Goal: Find specific page/section: Find specific page/section

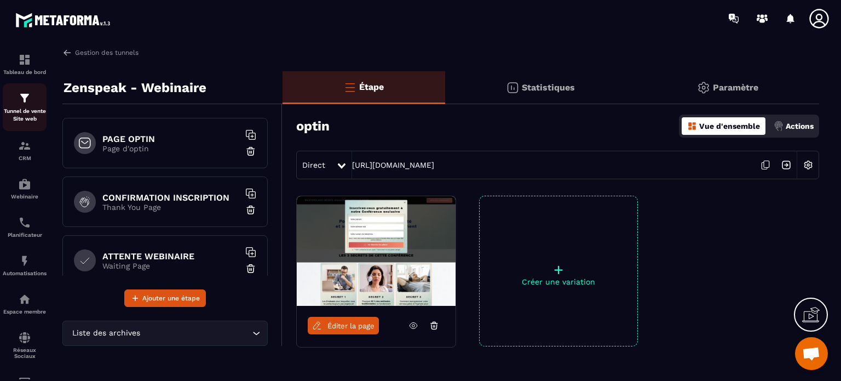
click at [32, 111] on p "Tunnel de vente Site web" at bounding box center [25, 114] width 44 height 15
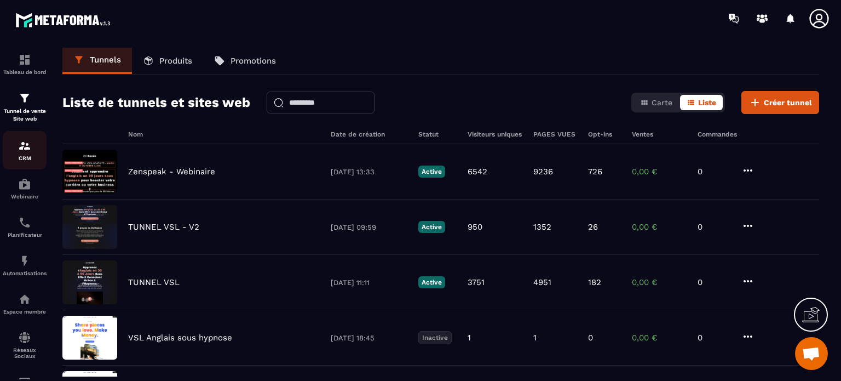
click at [33, 155] on div "CRM" at bounding box center [25, 150] width 44 height 22
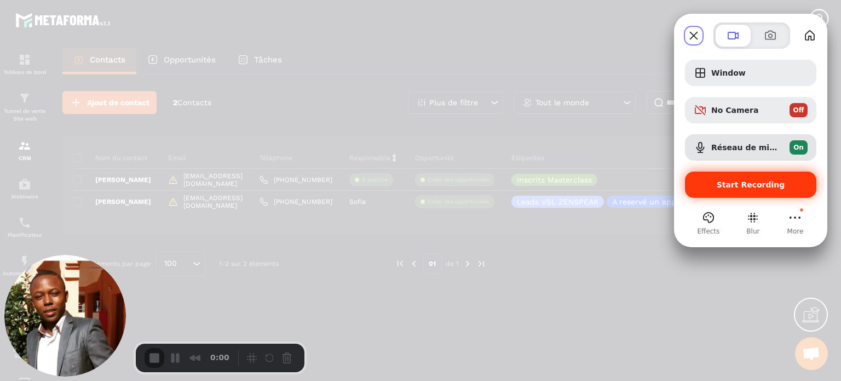
click at [732, 185] on span "Start Recording" at bounding box center [751, 184] width 68 height 9
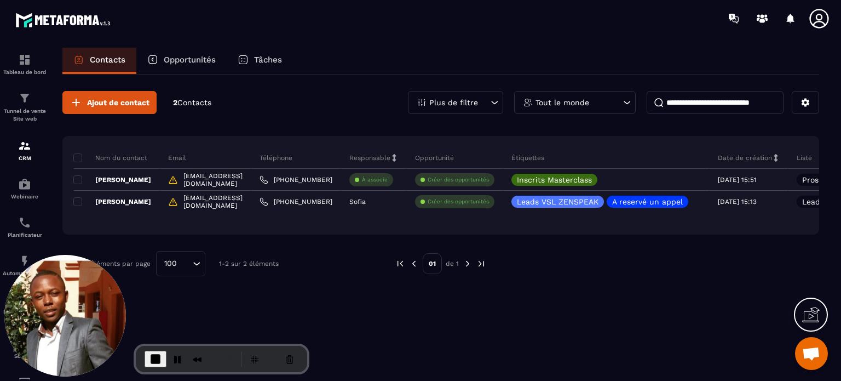
click at [482, 103] on div "Plus de filtre" at bounding box center [455, 102] width 95 height 23
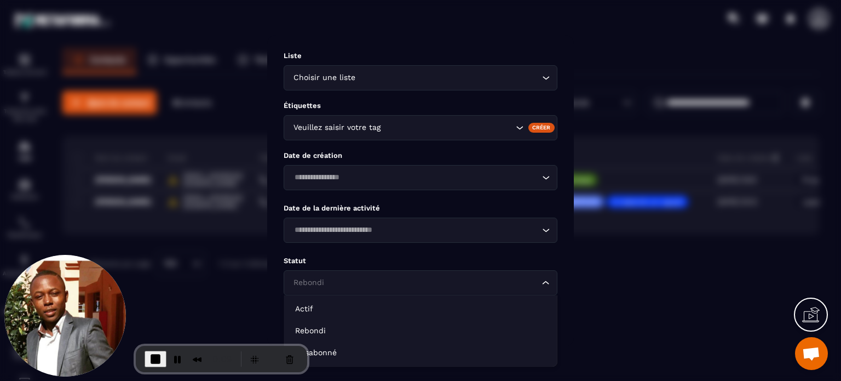
click at [346, 286] on input "Search for option" at bounding box center [415, 283] width 249 height 12
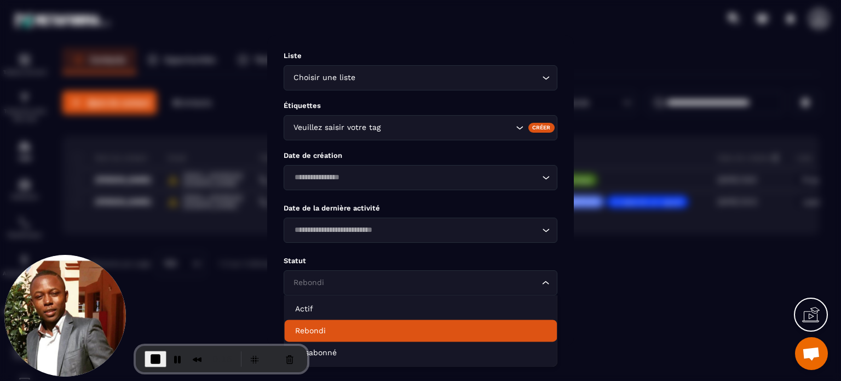
click at [221, 135] on div "Modal window" at bounding box center [420, 190] width 841 height 381
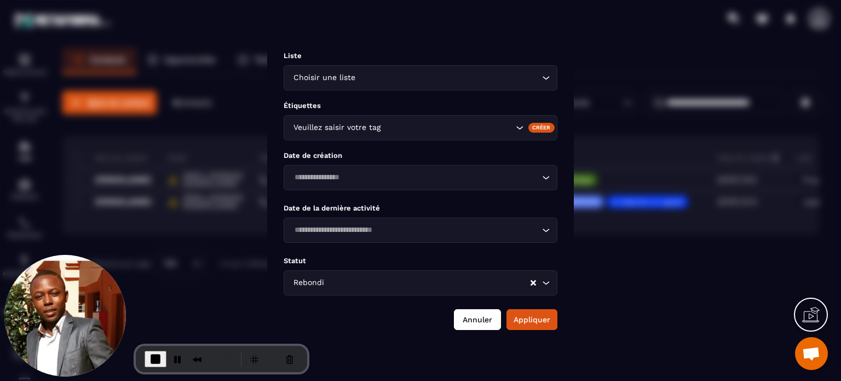
click at [482, 314] on button "Annuler" at bounding box center [477, 319] width 47 height 21
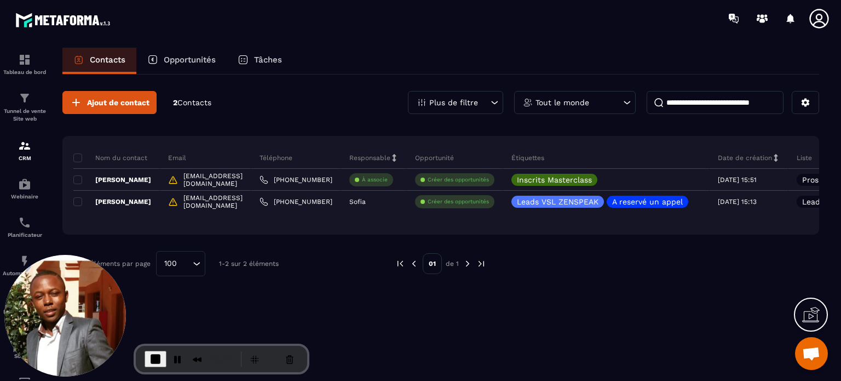
click at [547, 105] on p "Tout le monde" at bounding box center [563, 103] width 54 height 8
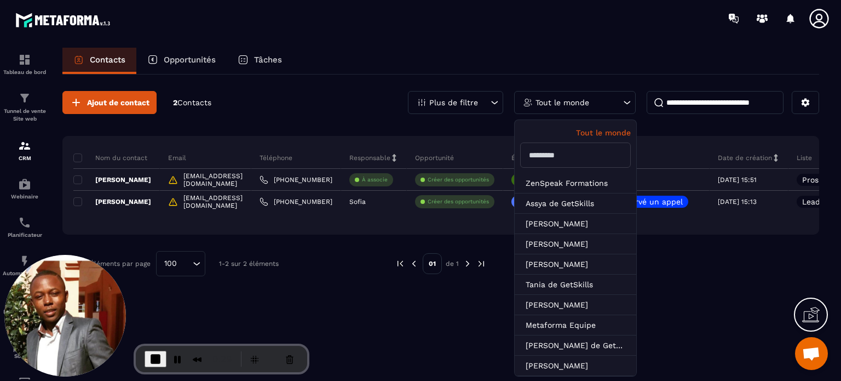
click at [456, 106] on div "Plus de filtre" at bounding box center [455, 102] width 95 height 23
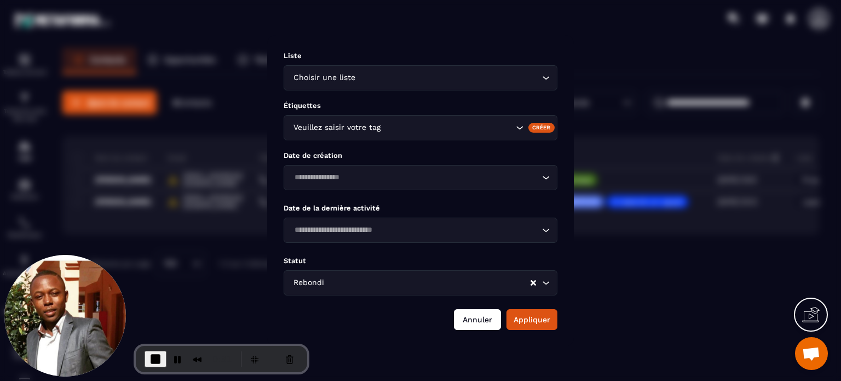
click at [481, 318] on button "Annuler" at bounding box center [477, 319] width 47 height 21
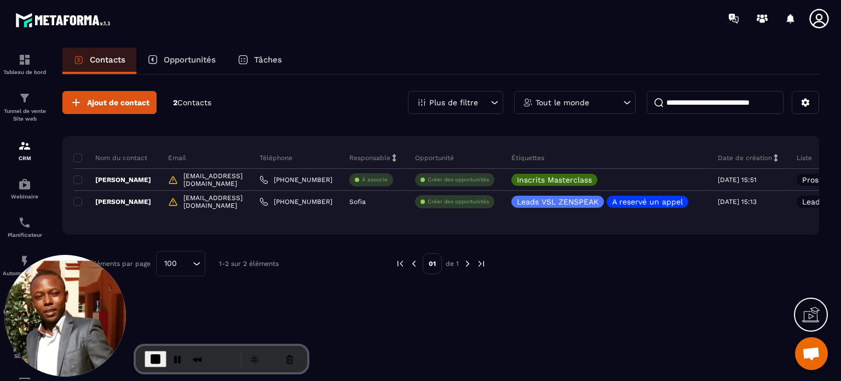
click at [473, 99] on p "Plus de filtre" at bounding box center [453, 103] width 49 height 8
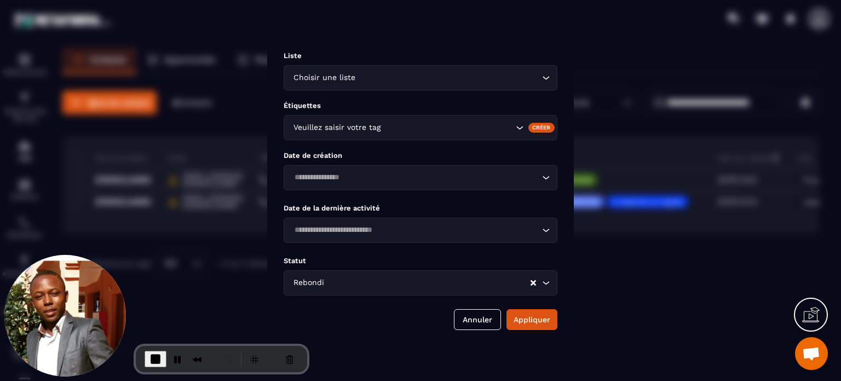
click at [355, 286] on input "Search for option" at bounding box center [427, 283] width 203 height 12
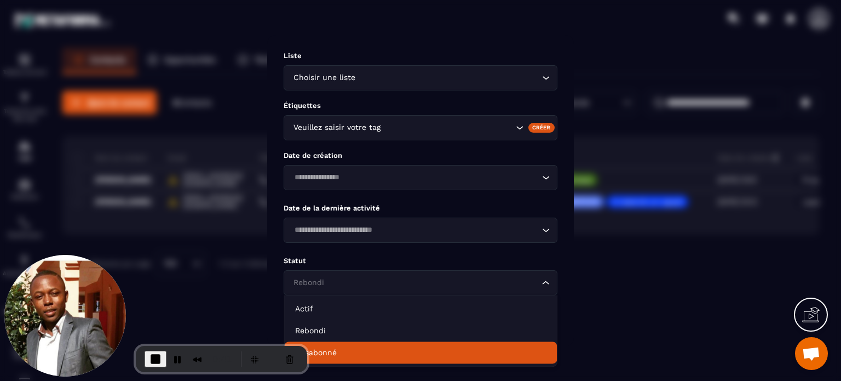
click at [333, 343] on li "Désabonné" at bounding box center [420, 352] width 273 height 22
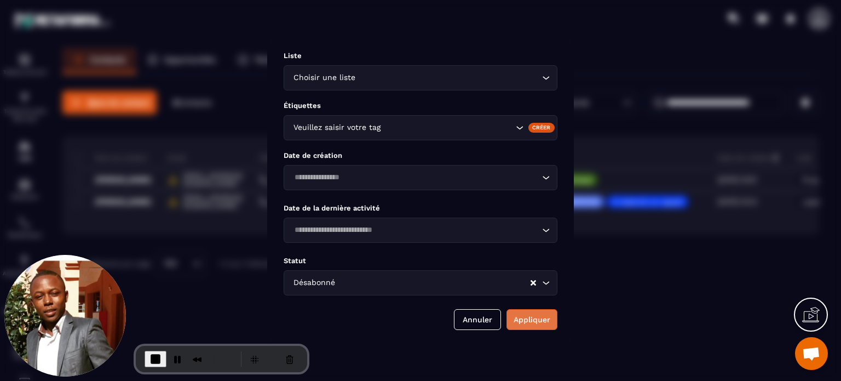
click at [530, 317] on button "Appliquer" at bounding box center [532, 319] width 51 height 21
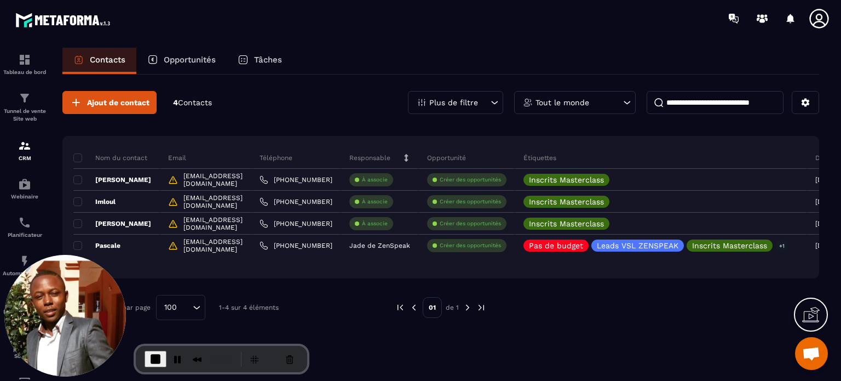
click at [475, 102] on p "Plus de filtre" at bounding box center [453, 103] width 49 height 8
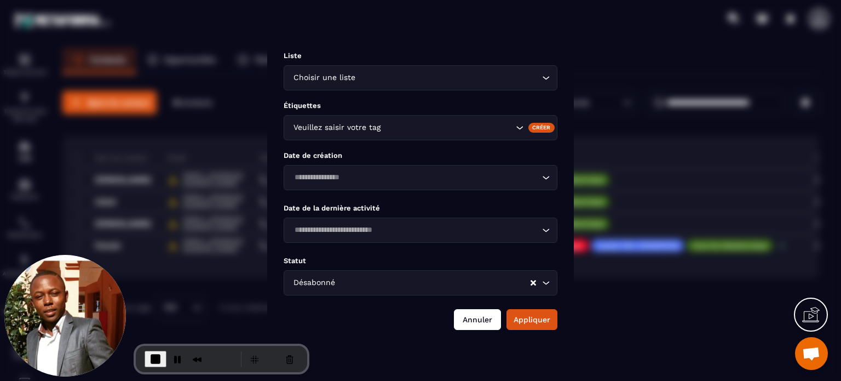
click at [470, 319] on button "Annuler" at bounding box center [477, 319] width 47 height 21
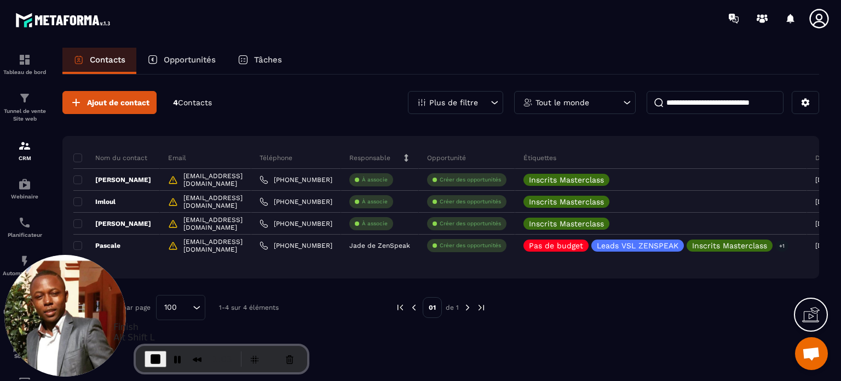
click at [153, 359] on span "End Recording" at bounding box center [155, 358] width 13 height 13
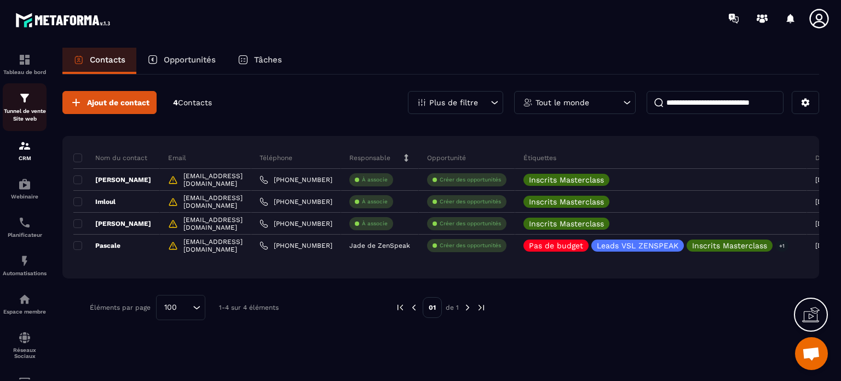
click at [16, 90] on link "Tunnel de vente Site web" at bounding box center [25, 107] width 44 height 48
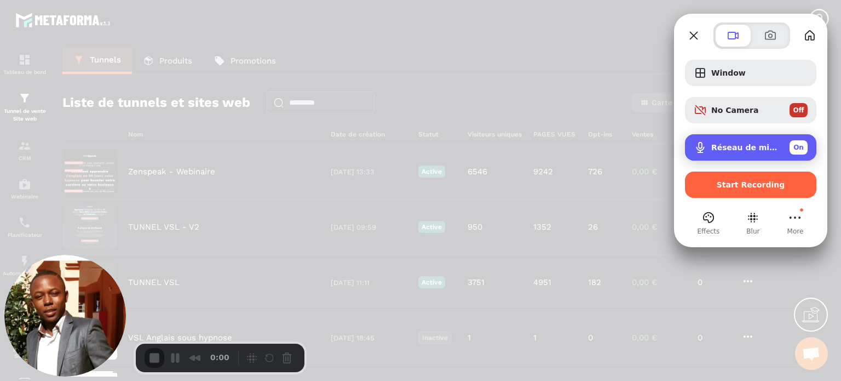
click at [723, 155] on div "Réseau de microphones (2- Technologie Intel® Smart Sound pour microphones numér…" at bounding box center [750, 147] width 131 height 26
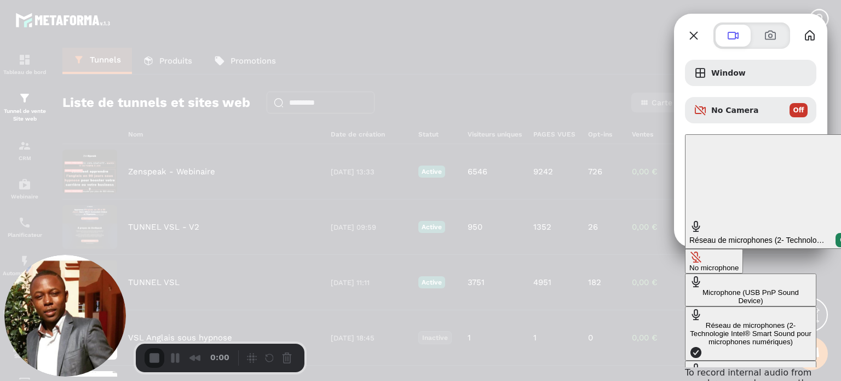
click at [689, 288] on div "Microphone (USB PnP Sound Device)" at bounding box center [750, 296] width 123 height 16
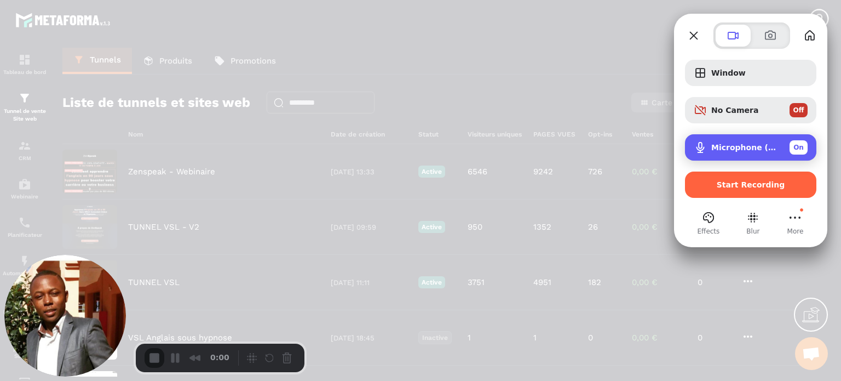
click at [716, 156] on div "Microphone (USB PnP Sound Device) On" at bounding box center [750, 147] width 131 height 26
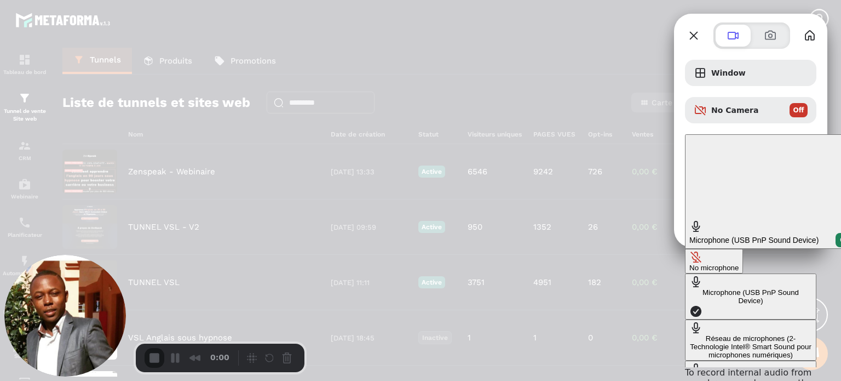
click at [689, 375] on div "Par défaut - Réseau de microphones (2- Technologie Intel® Smart Sound pour micr…" at bounding box center [750, 387] width 123 height 25
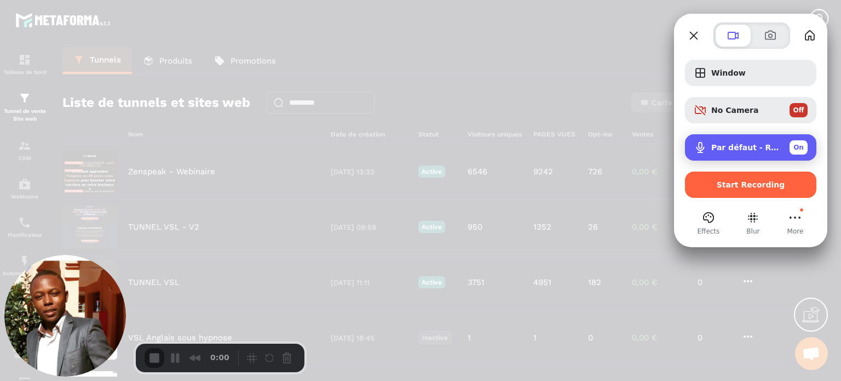
click at [718, 148] on span "Par défaut - Réseau de microphones (2- Technologie Intel® Smart Sound pour micr…" at bounding box center [746, 147] width 70 height 9
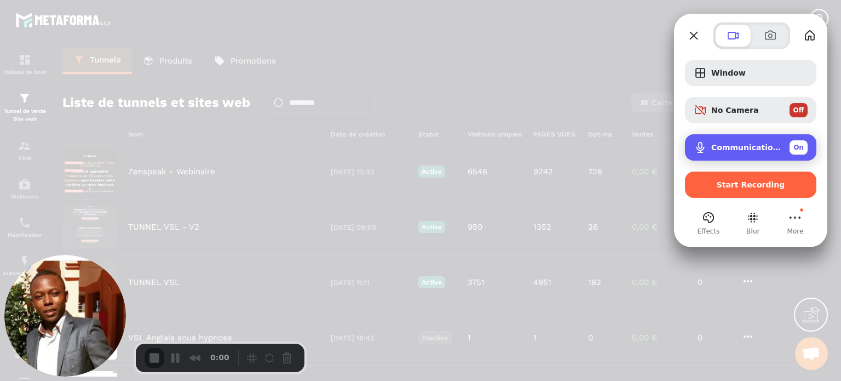
click at [737, 156] on div "Communications - Microphone (USB PnP Sound Device) On" at bounding box center [750, 147] width 131 height 26
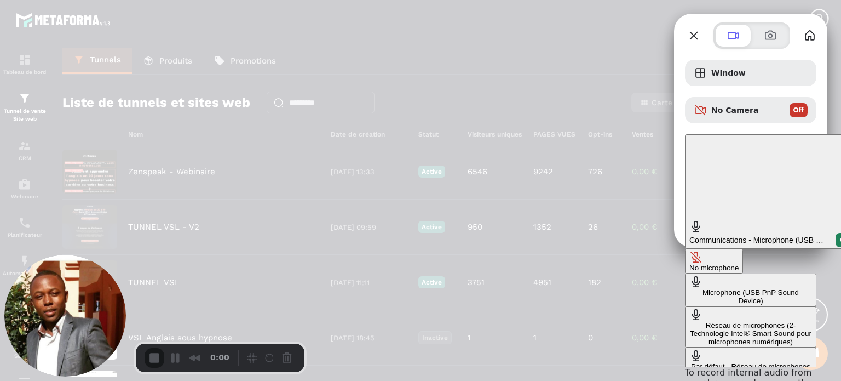
click at [689, 288] on div "Microphone (USB PnP Sound Device)" at bounding box center [750, 296] width 123 height 16
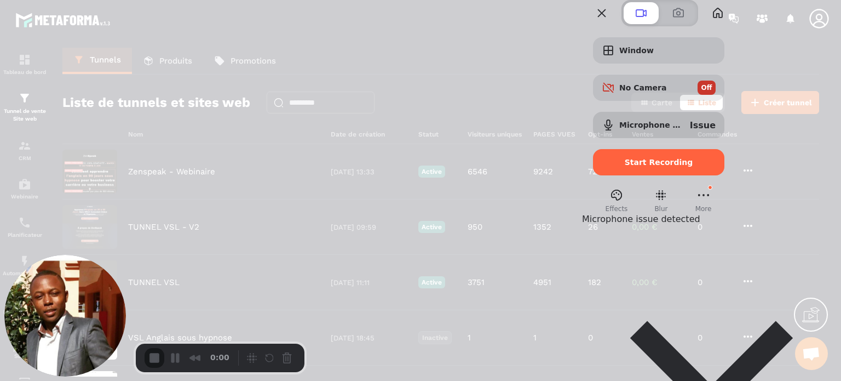
click at [553, 180] on div at bounding box center [420, 190] width 841 height 381
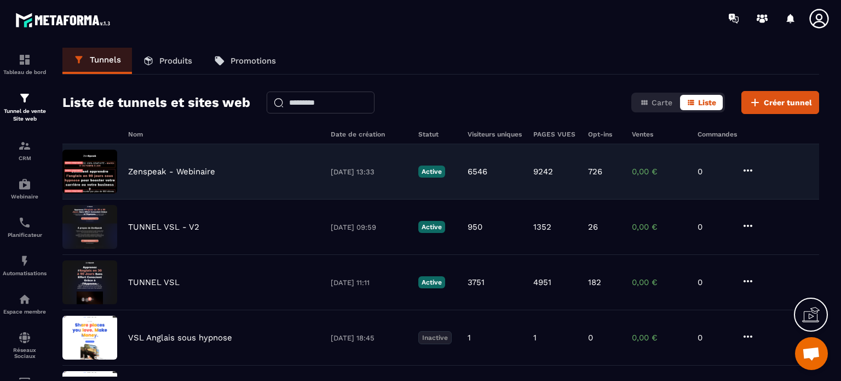
click at [169, 178] on div "Zenspeak - Webinaire 21/09/2025 13:33 Active 6546 9242 726 0,00 € 0" at bounding box center [440, 171] width 757 height 55
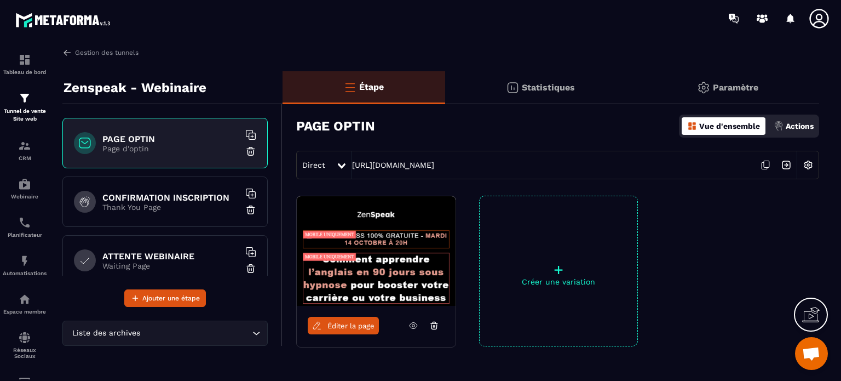
scroll to position [425, 0]
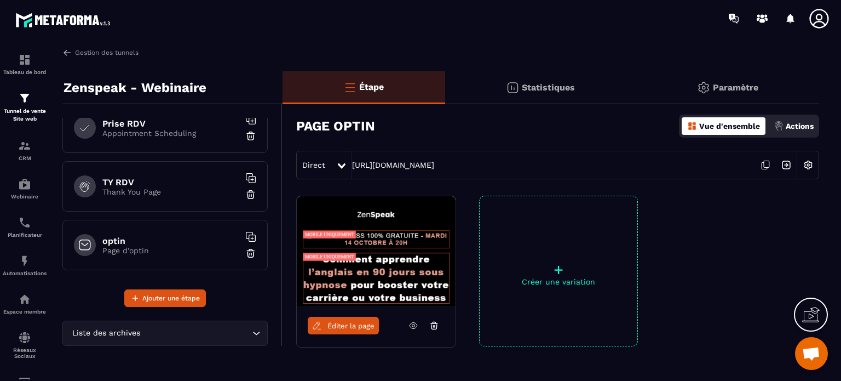
click at [177, 246] on p "Page d'optin" at bounding box center [170, 250] width 137 height 9
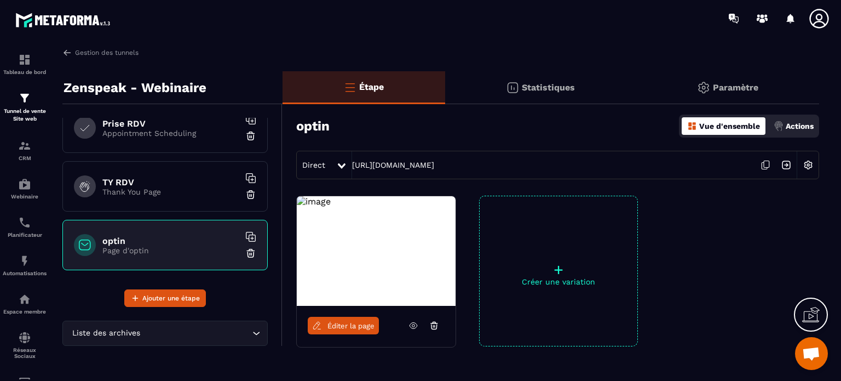
click at [411, 326] on icon at bounding box center [414, 325] width 10 height 10
click at [375, 320] on link "Éditer la page" at bounding box center [343, 326] width 71 height 18
